Goal: Information Seeking & Learning: Find specific page/section

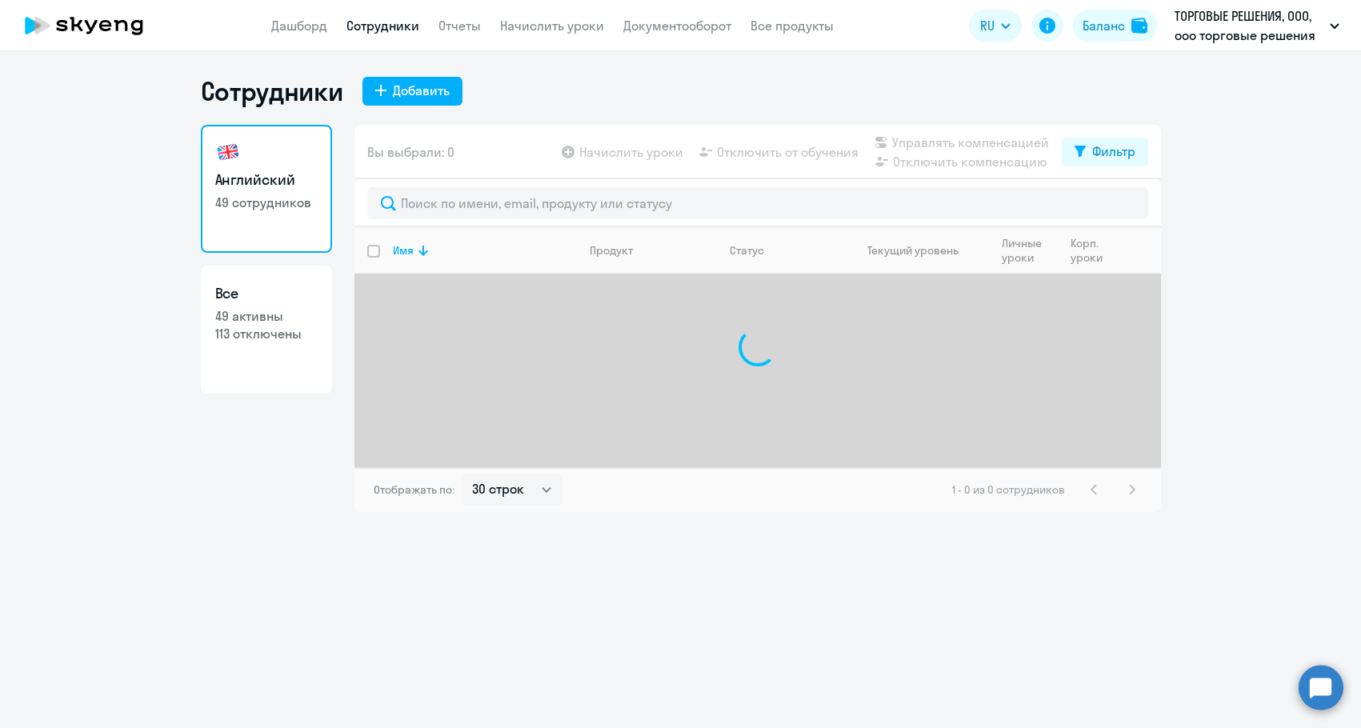
select select "30"
click at [249, 307] on link "Все 49 активны 113 отключены" at bounding box center [266, 330] width 131 height 128
select select "30"
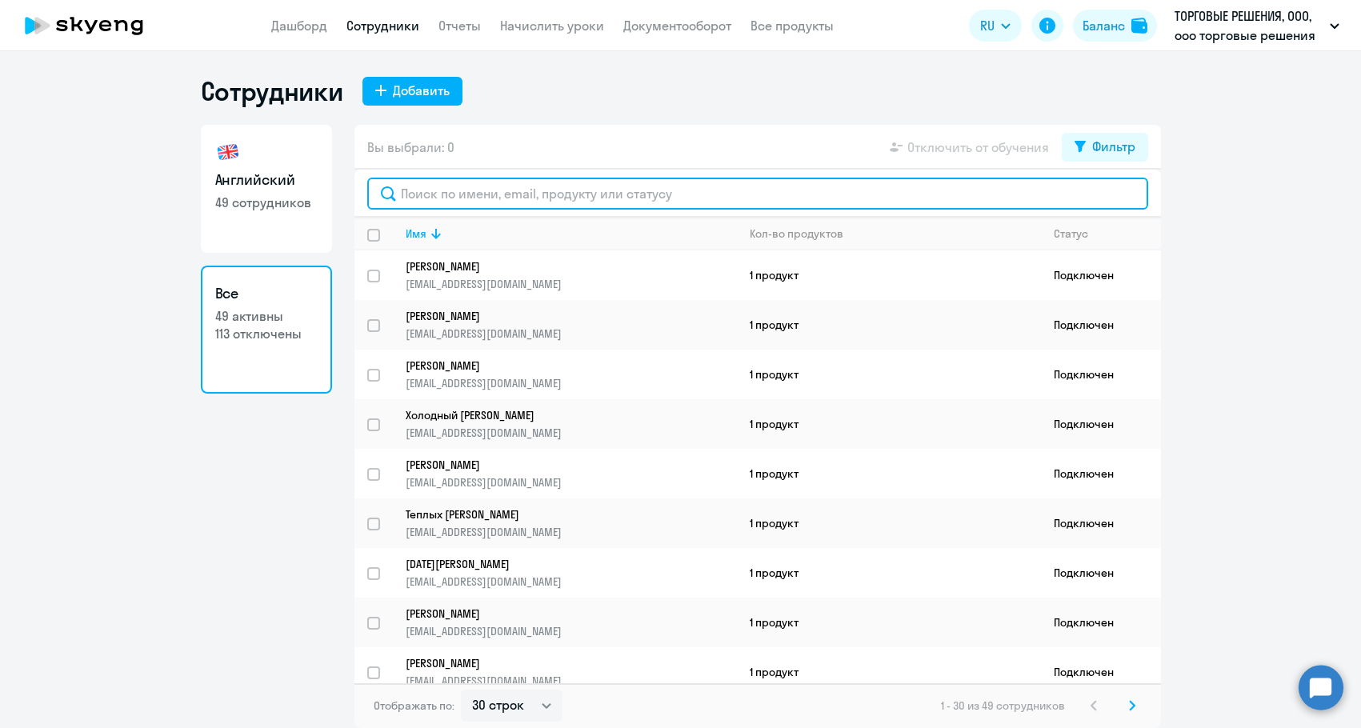
click at [470, 198] on input "text" at bounding box center [757, 194] width 781 height 32
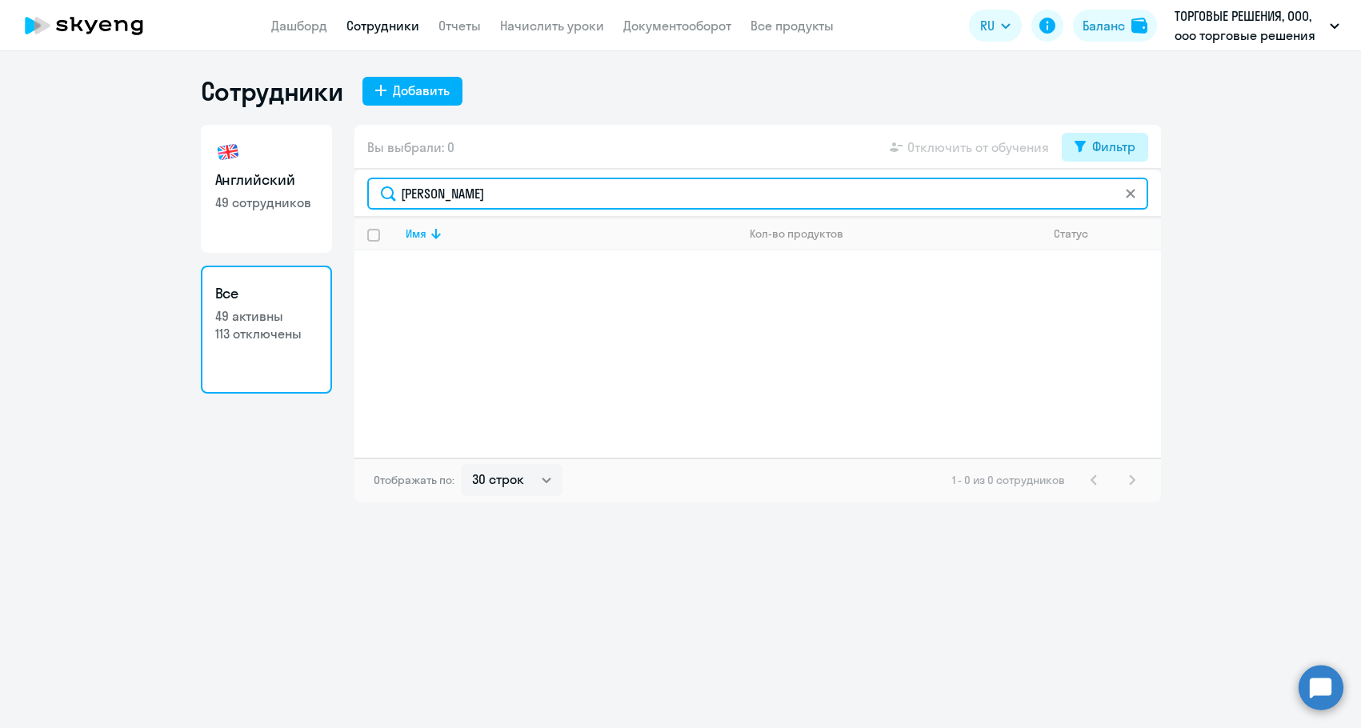
type input "[PERSON_NAME]"
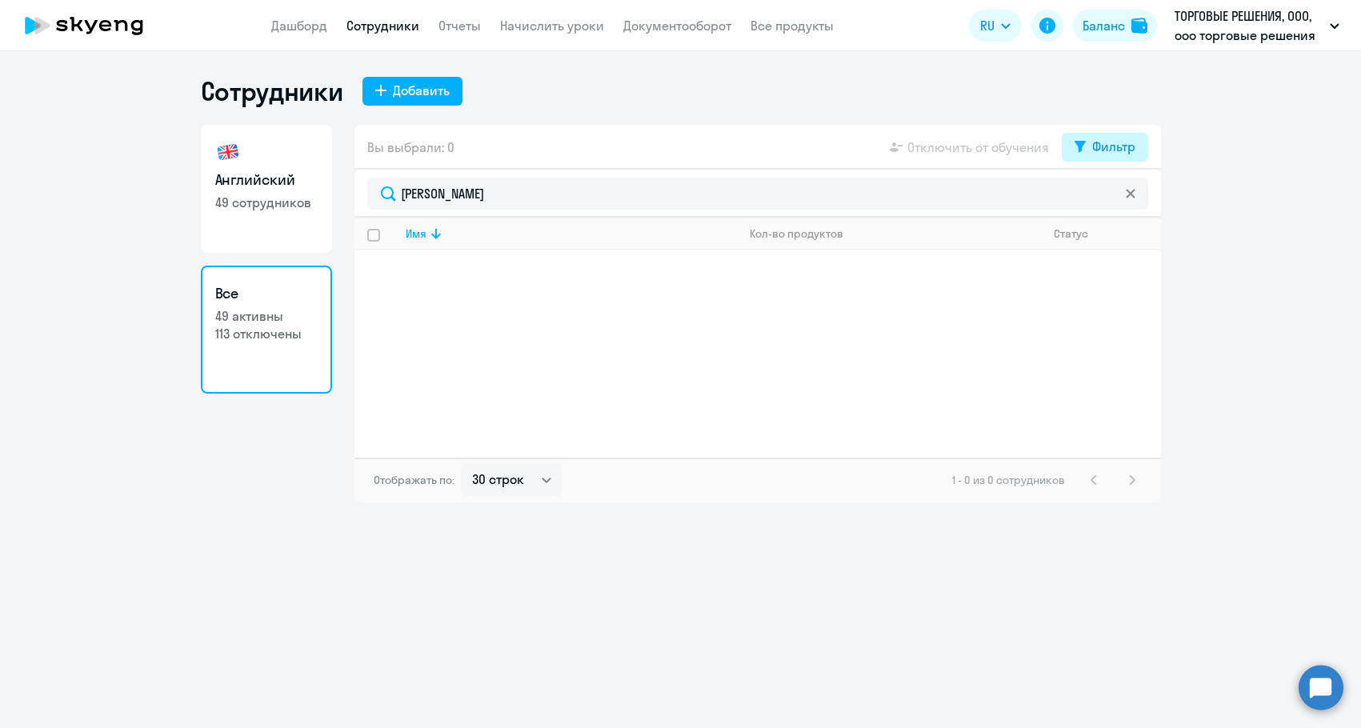
click at [1109, 161] on button "Фильтр" at bounding box center [1105, 147] width 86 height 29
click at [1118, 206] on span at bounding box center [1122, 199] width 27 height 16
click at [1109, 199] on input "checkbox" at bounding box center [1108, 198] width 1 height 1
checkbox input "true"
click at [1062, 299] on div "Имя Кол-во продуктов Статус" at bounding box center [758, 338] width 807 height 240
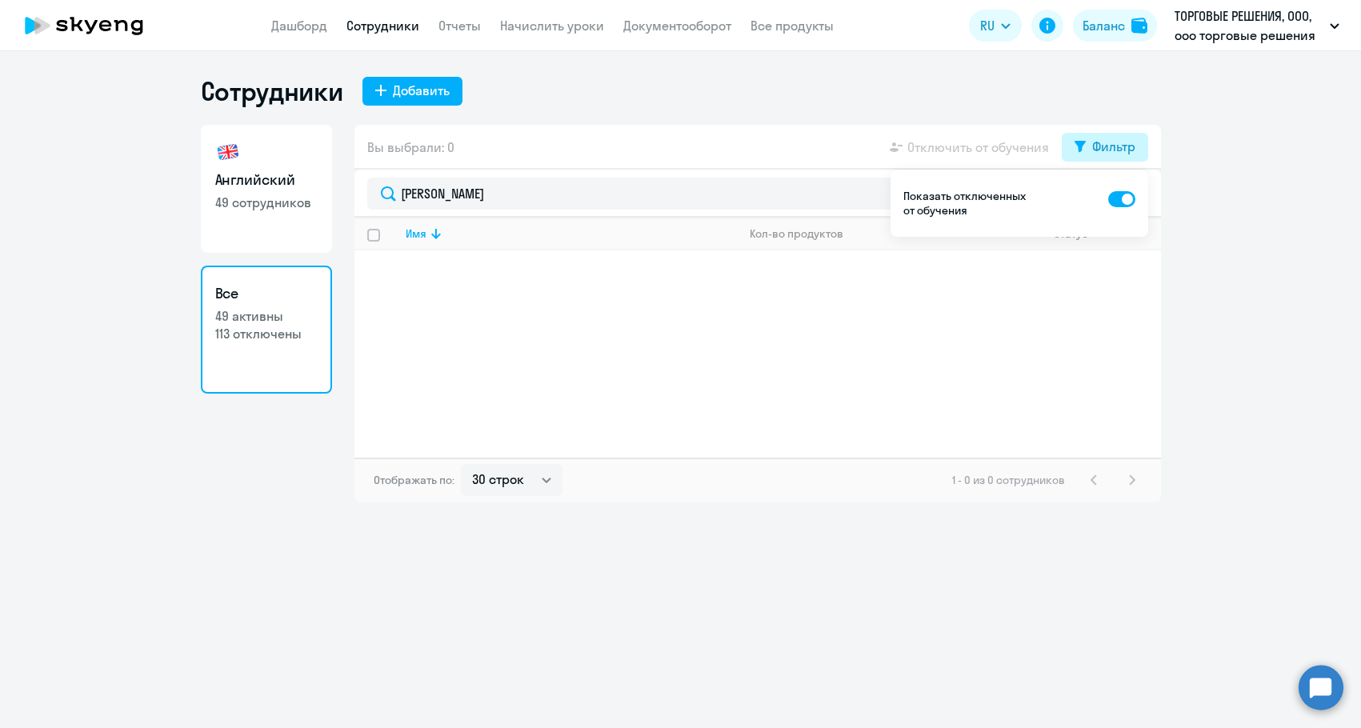
click at [1093, 152] on div "Фильтр" at bounding box center [1114, 146] width 43 height 19
